Goal: Complete application form

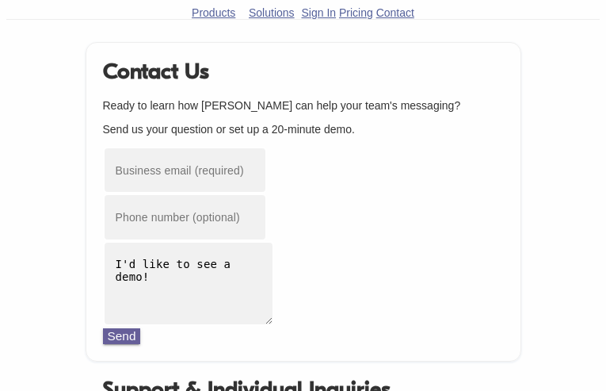
type input "[EMAIL_ADDRESS][DOMAIN_NAME]"
type input "7970851051"
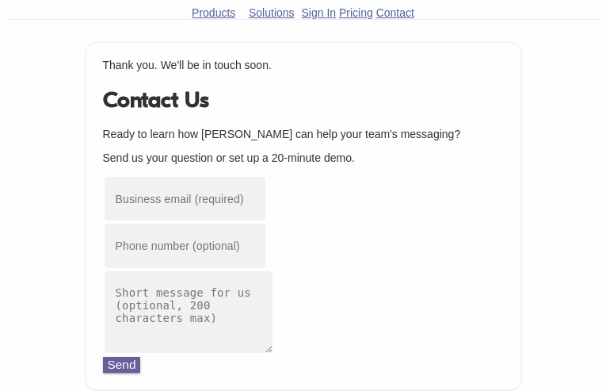
type input "[EMAIL_ADDRESS][DOMAIN_NAME]"
type input "3793815295"
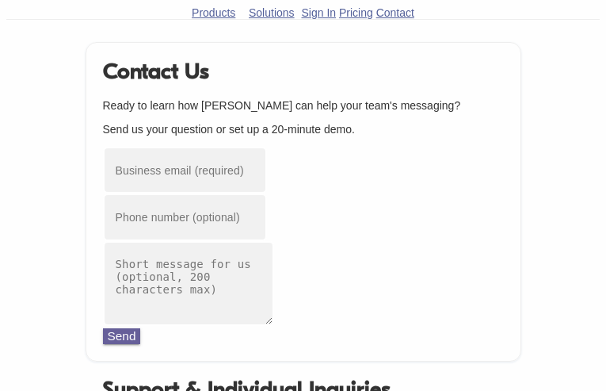
type input "[EMAIL_ADDRESS][DOMAIN_NAME]"
type input "7118519906"
